Goal: Task Accomplishment & Management: Manage account settings

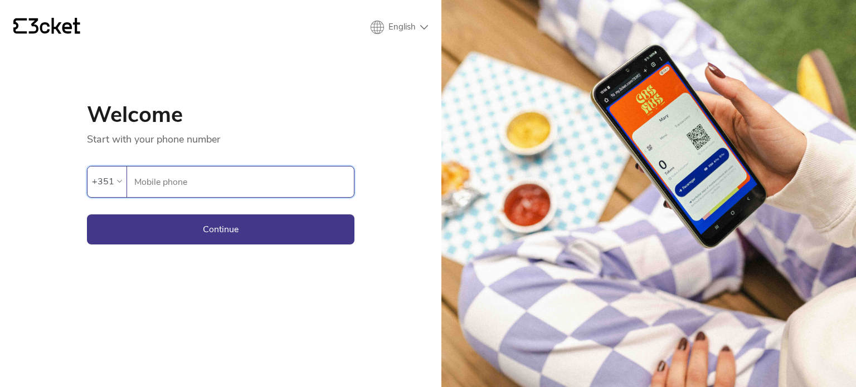
type input "933238617"
click at [243, 231] on button "Continue" at bounding box center [220, 229] width 267 height 30
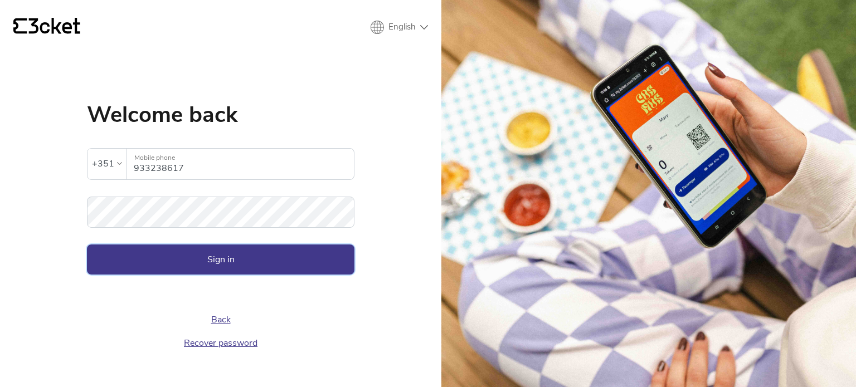
click at [216, 260] on button "Sign in" at bounding box center [220, 260] width 267 height 30
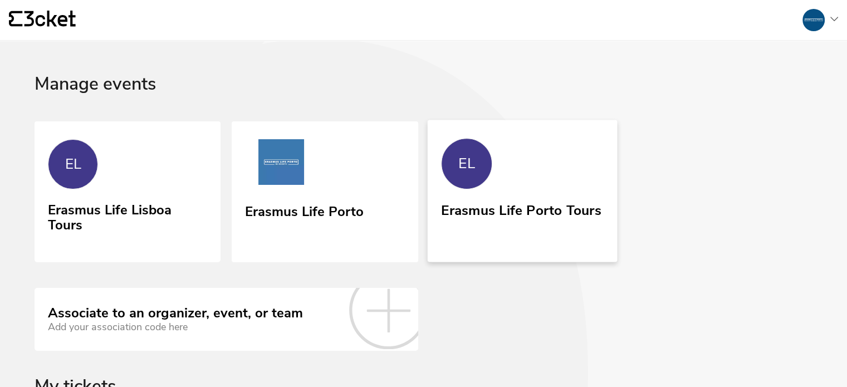
click at [524, 183] on link "EL Erasmus Life Porto Tours" at bounding box center [522, 191] width 190 height 142
